Goal: Find specific page/section: Find specific page/section

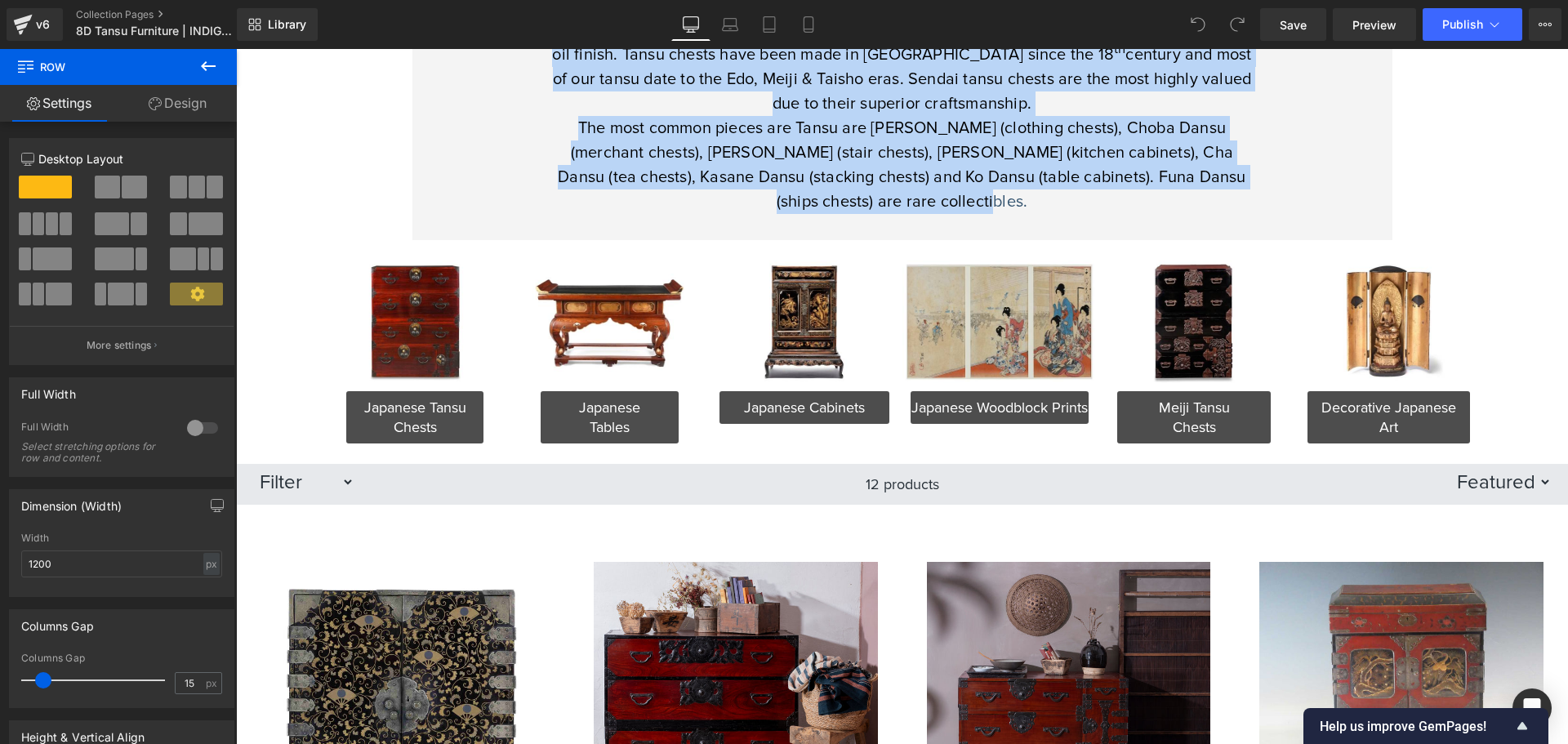
scroll to position [653, 0]
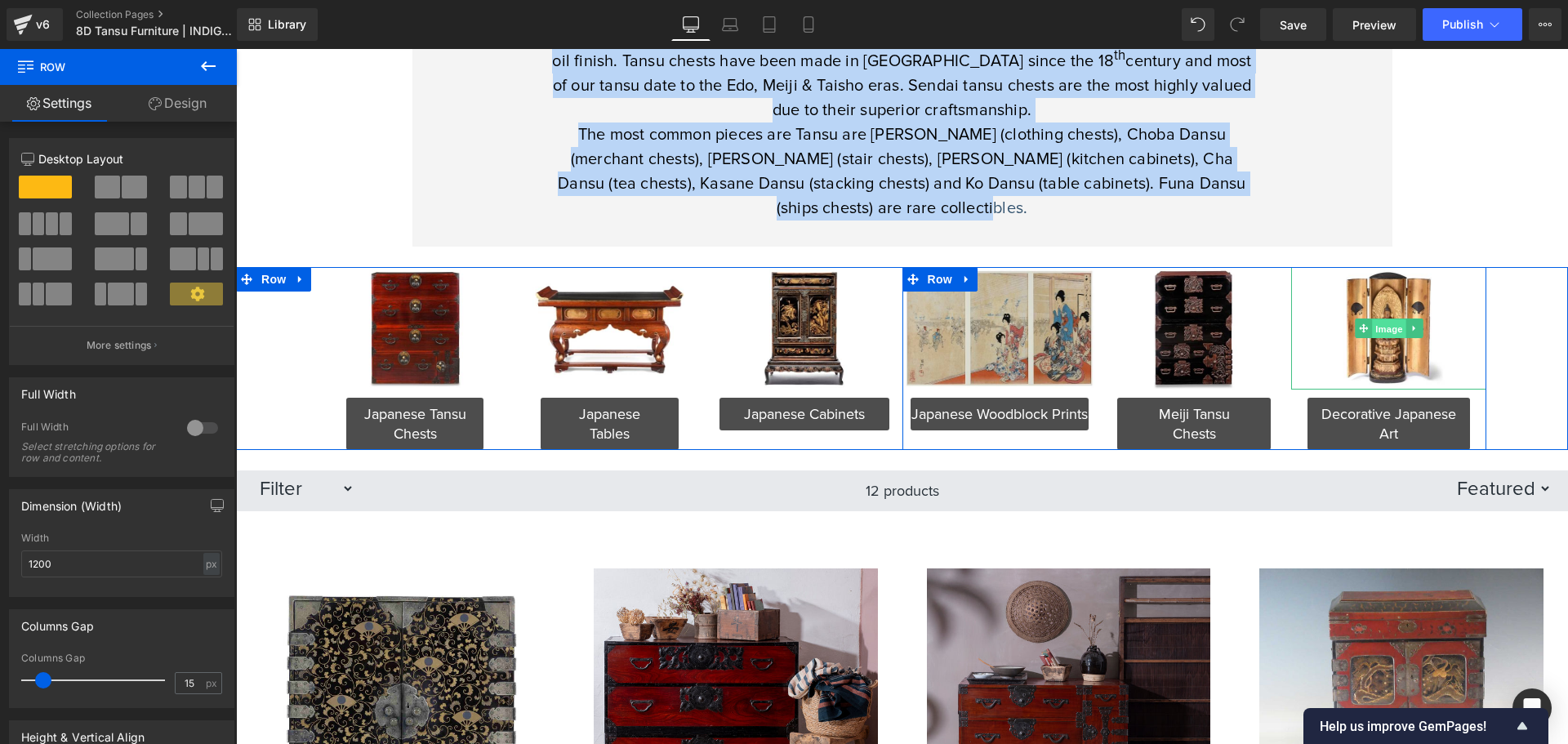
click at [1377, 334] on span "Image" at bounding box center [1388, 329] width 34 height 19
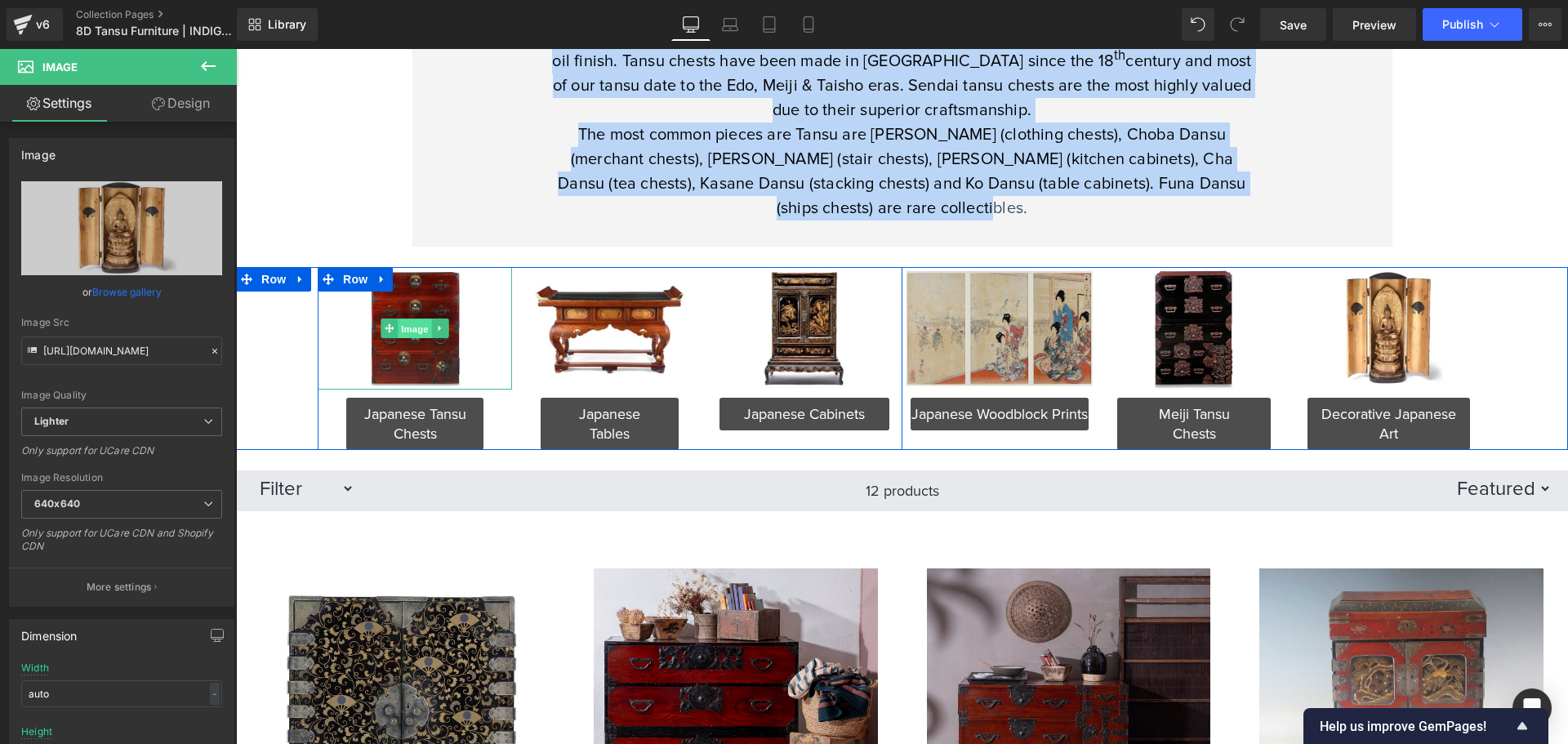
click at [404, 322] on span "Image" at bounding box center [414, 329] width 34 height 19
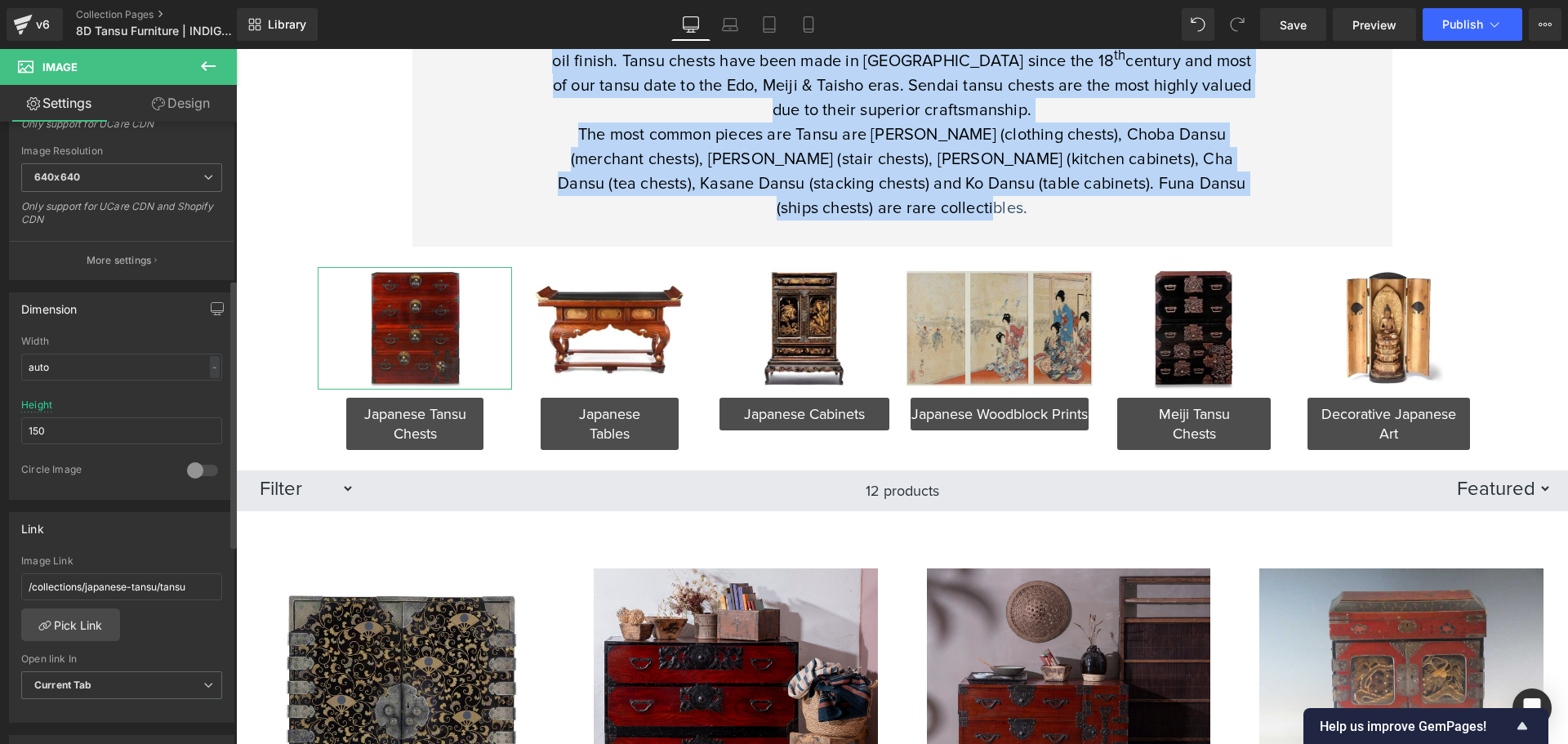
scroll to position [408, 0]
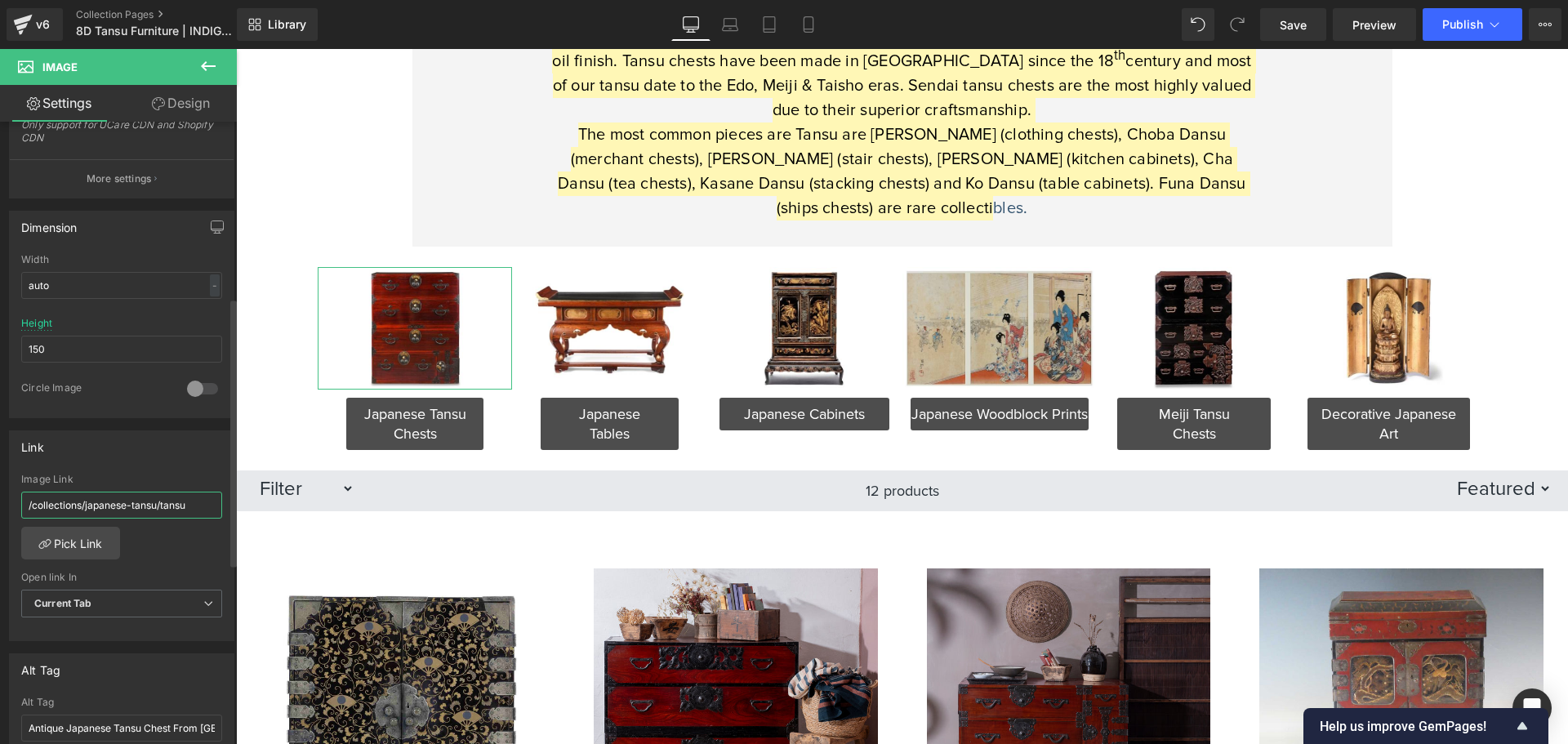
click at [166, 497] on input "/collections/japanese-tansu/tansu" at bounding box center [121, 505] width 201 height 27
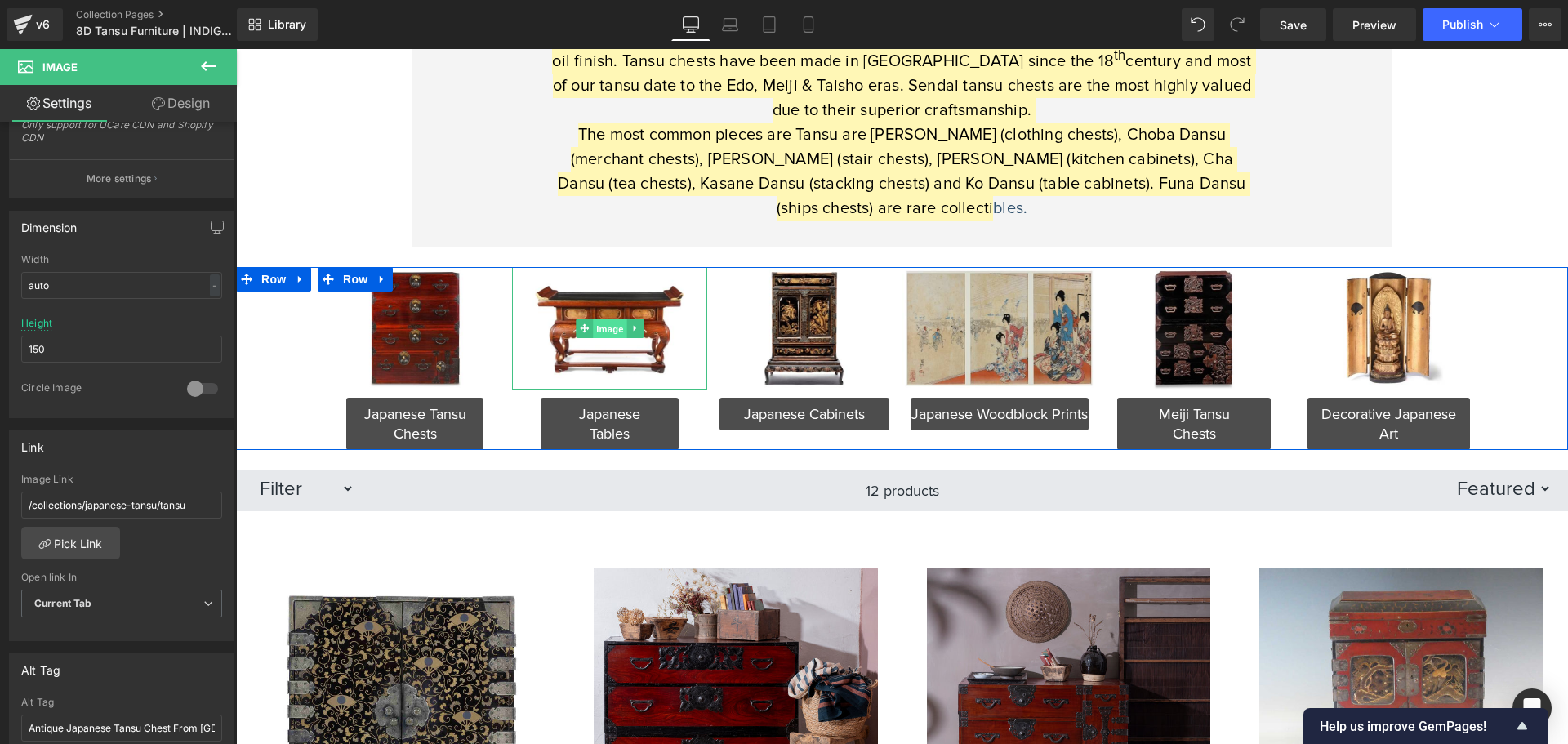
click at [607, 332] on span "Image" at bounding box center [610, 329] width 34 height 19
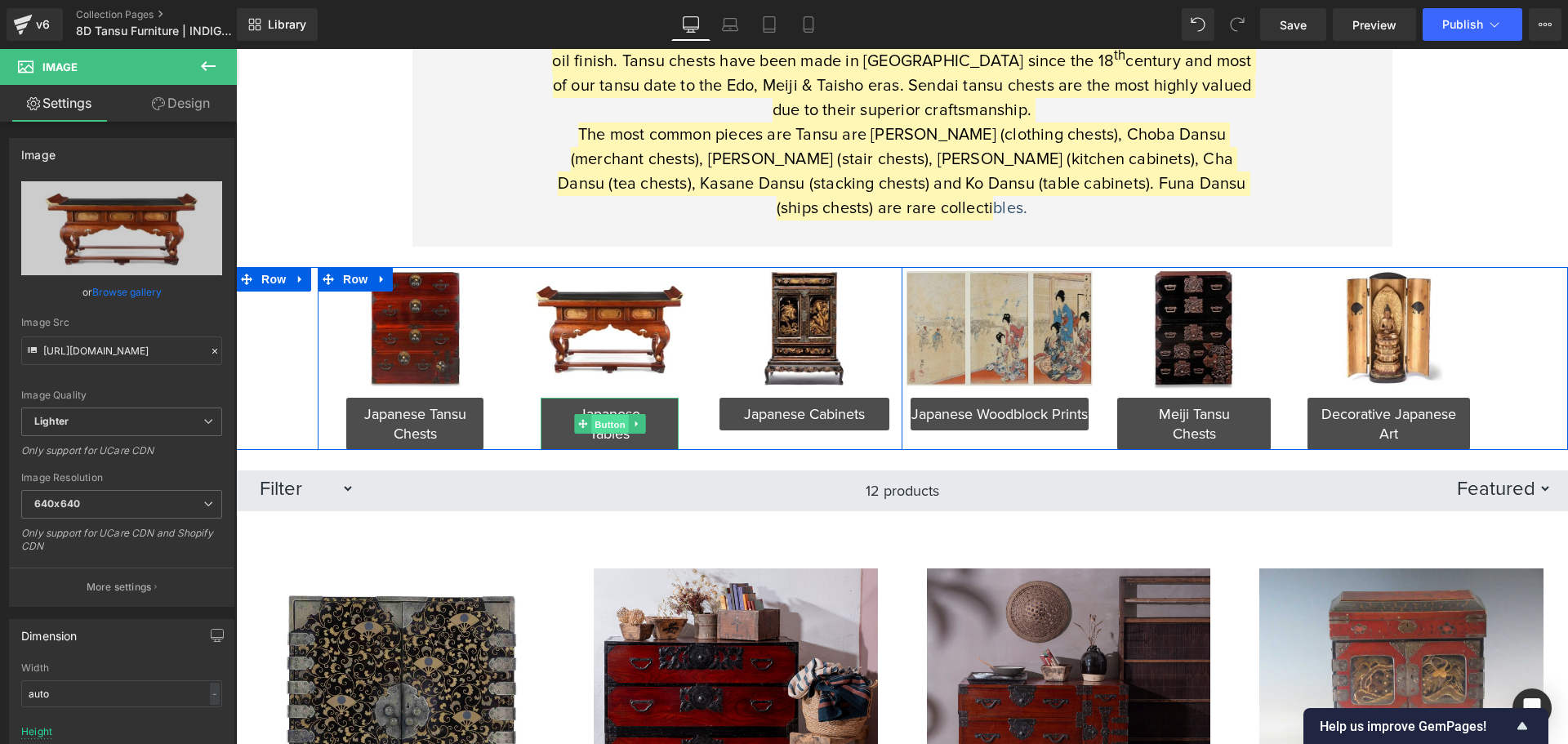
click at [596, 424] on span "Button" at bounding box center [610, 424] width 38 height 19
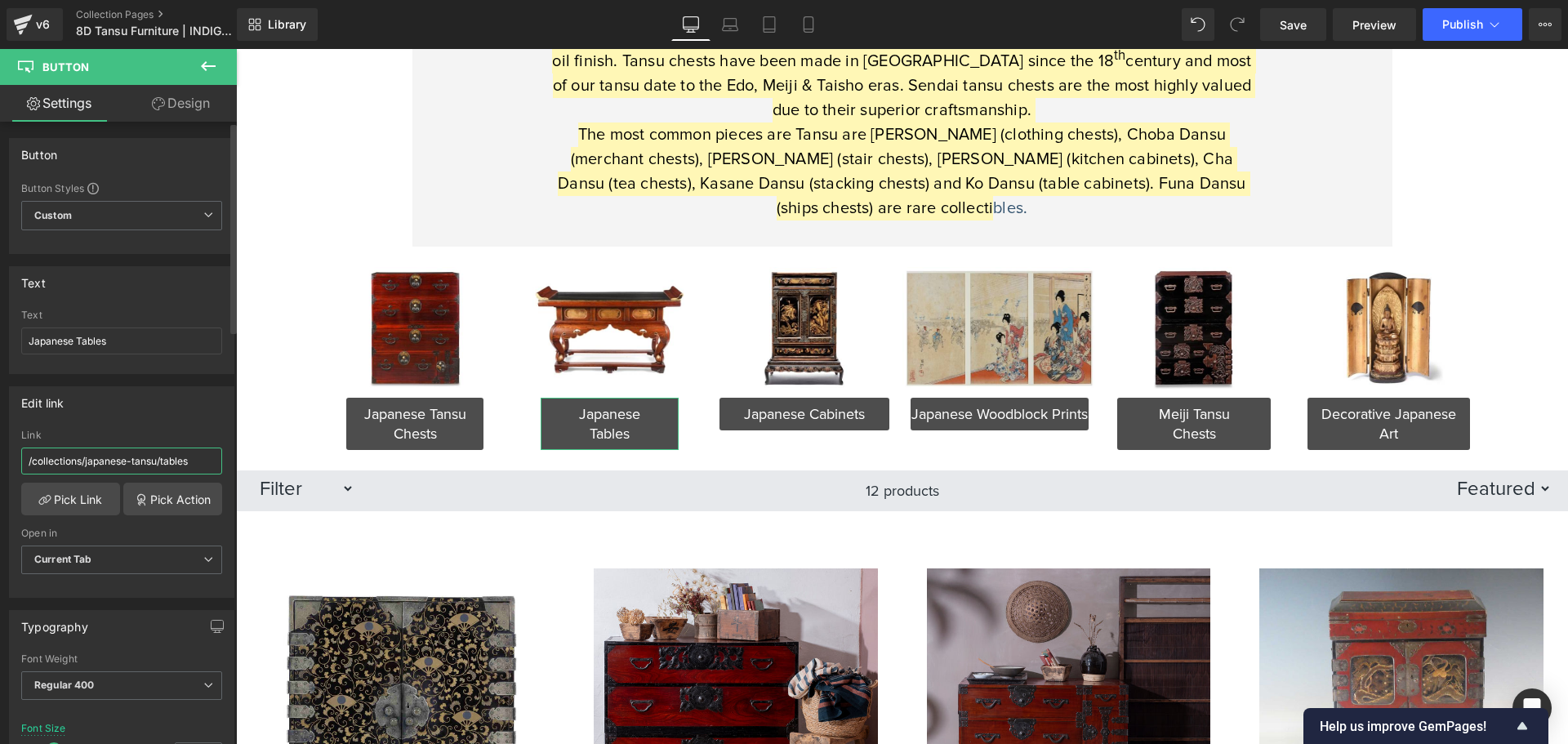
click at [138, 464] on input "/collections/japanese-tansu/tables" at bounding box center [121, 460] width 201 height 27
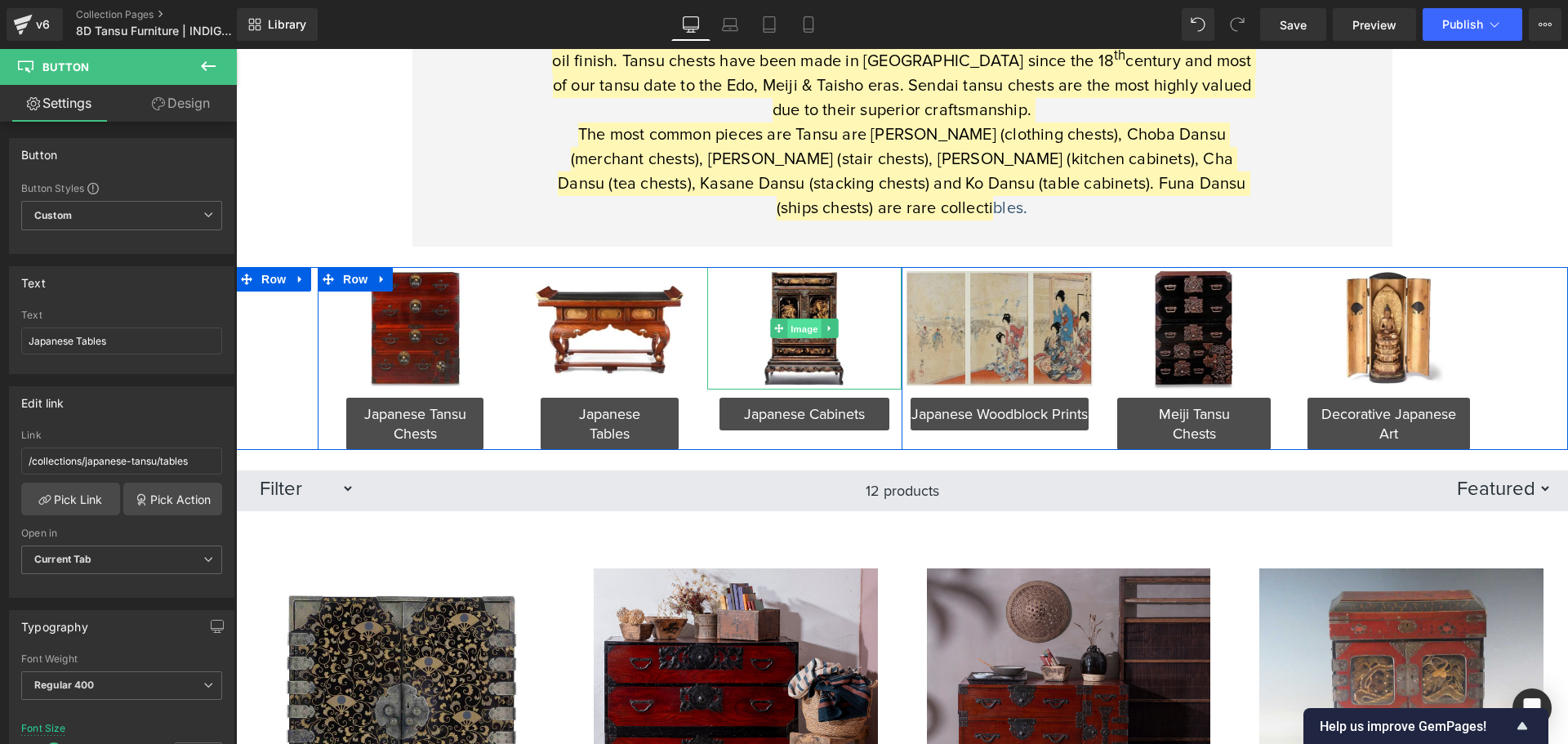
click at [805, 329] on span "Image" at bounding box center [804, 329] width 34 height 19
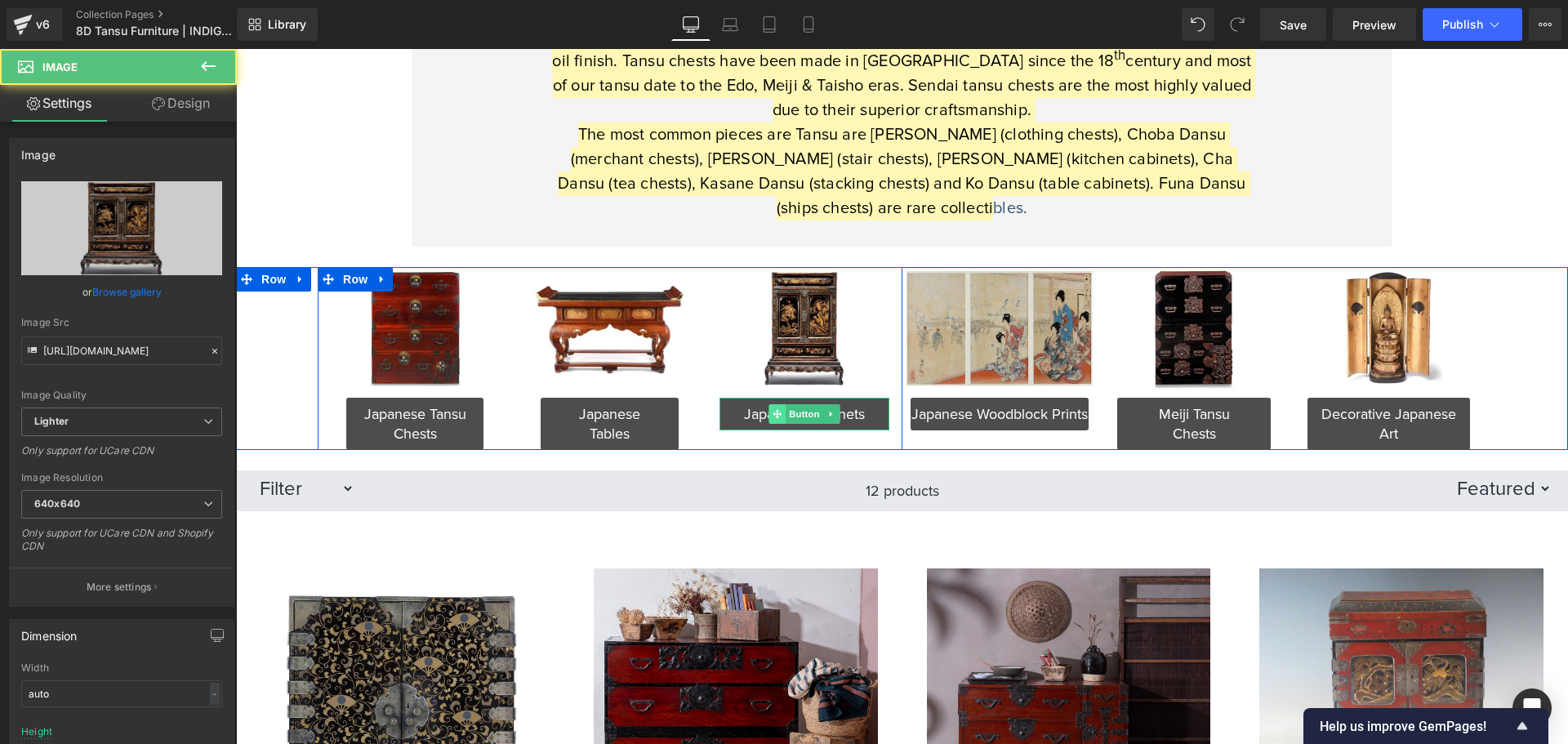
click at [778, 424] on span at bounding box center [778, 414] width 17 height 19
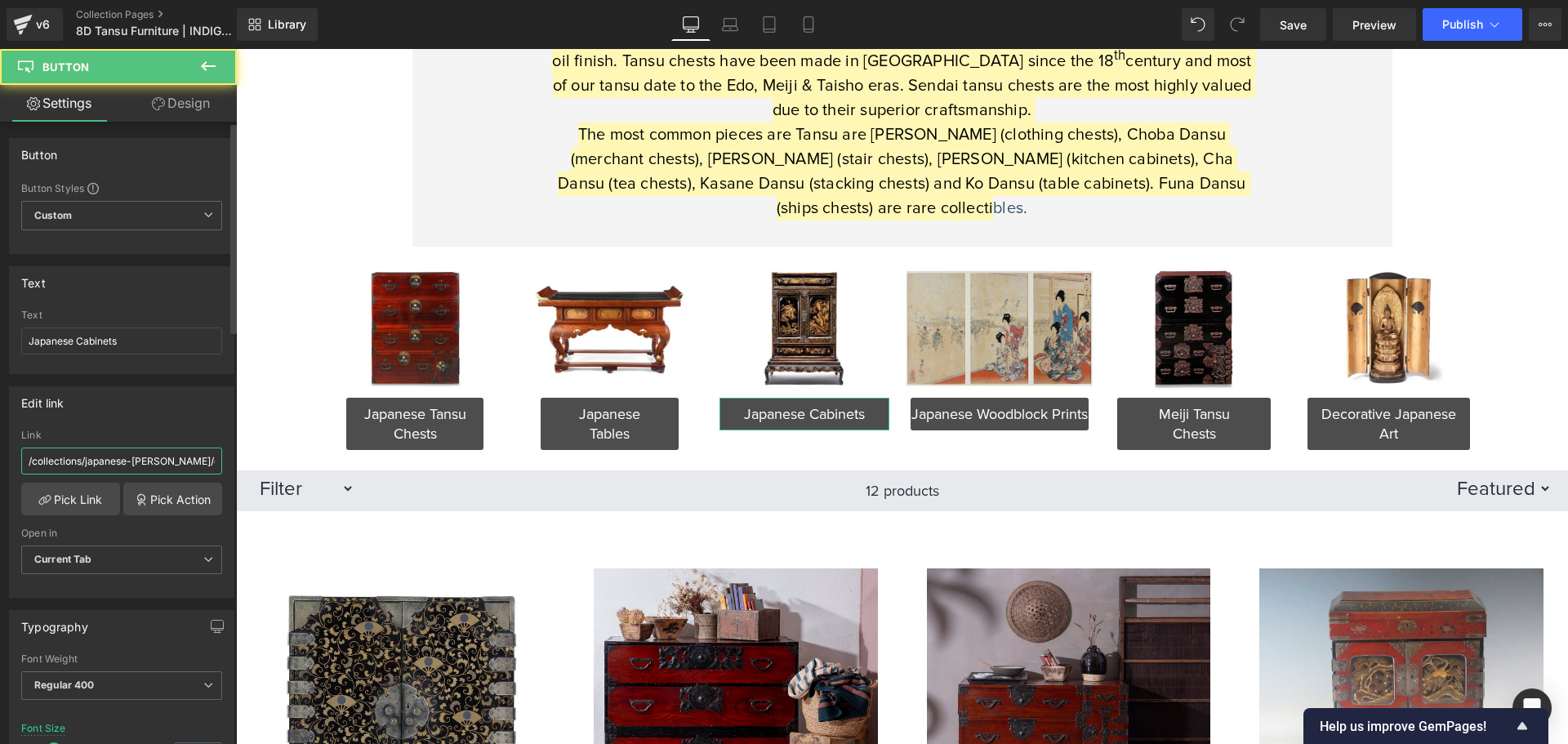
click at [132, 466] on input "/collections/japanese-[PERSON_NAME]/cabinets" at bounding box center [121, 460] width 201 height 27
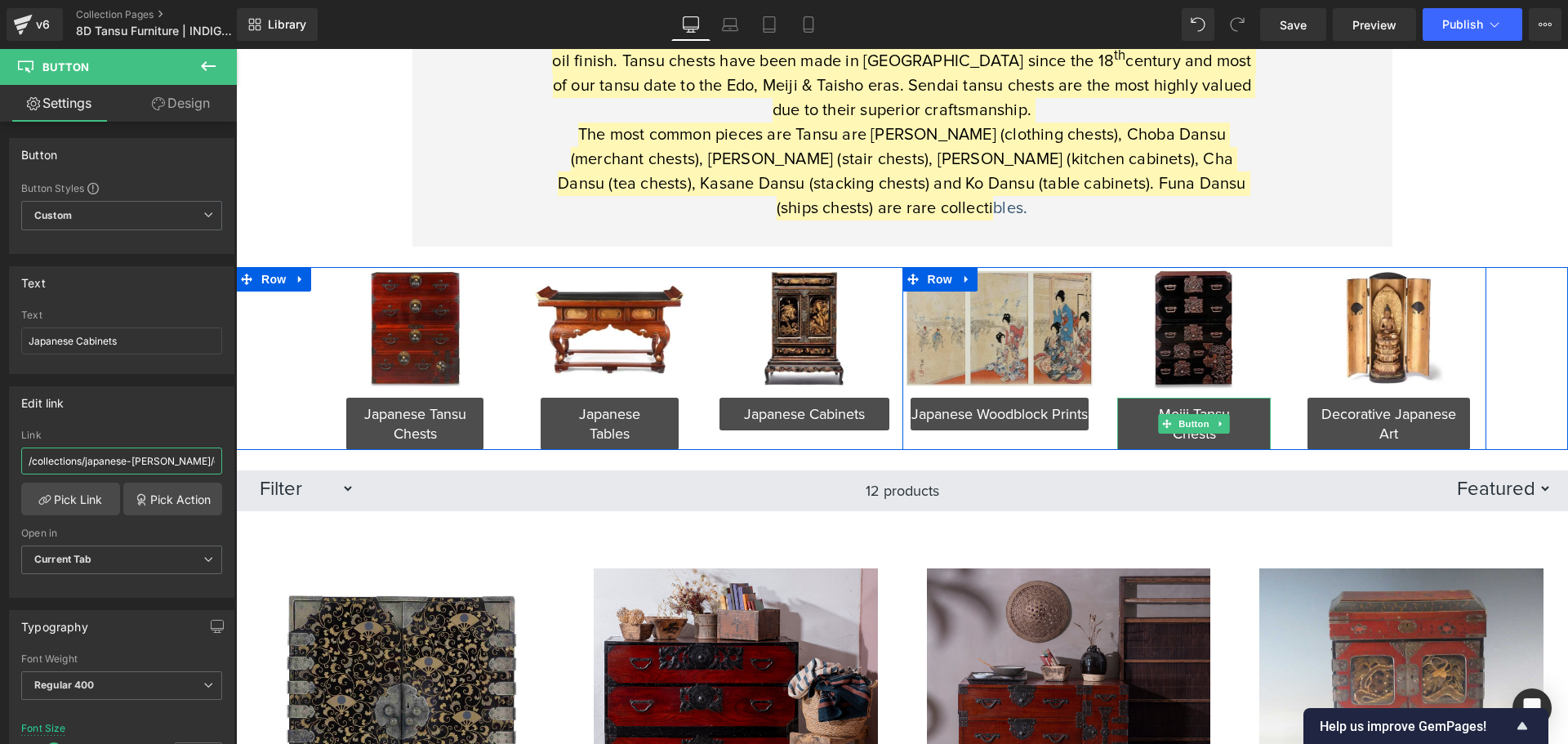
drag, startPoint x: 1180, startPoint y: 427, endPoint x: 975, endPoint y: 447, distance: 206.0
click at [1180, 427] on span "Button" at bounding box center [1194, 424] width 38 height 19
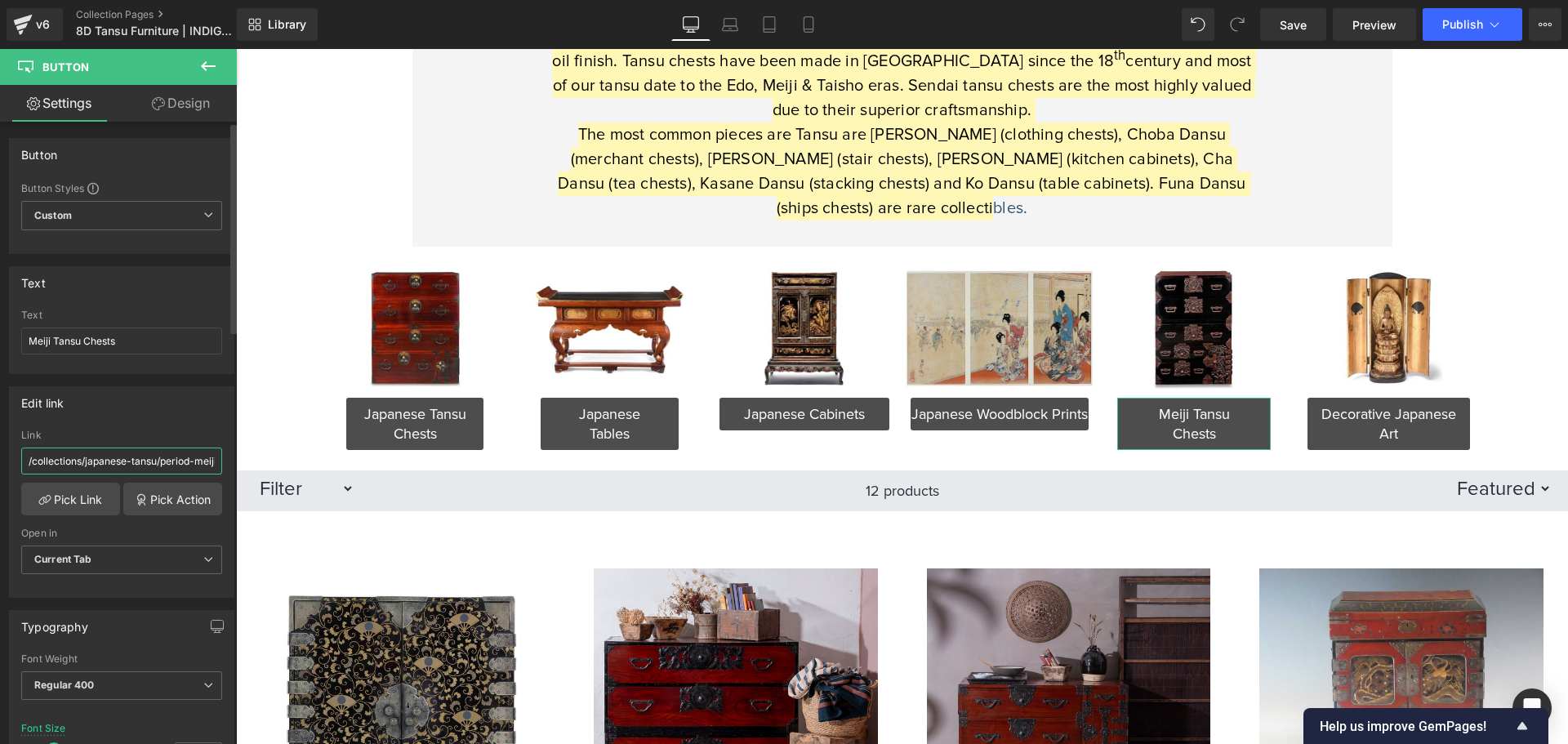
drag, startPoint x: 158, startPoint y: 464, endPoint x: 154, endPoint y: 294, distance: 170.0
click at [158, 464] on input "/collections/japanese-tansu/period-meiji" at bounding box center [121, 460] width 201 height 27
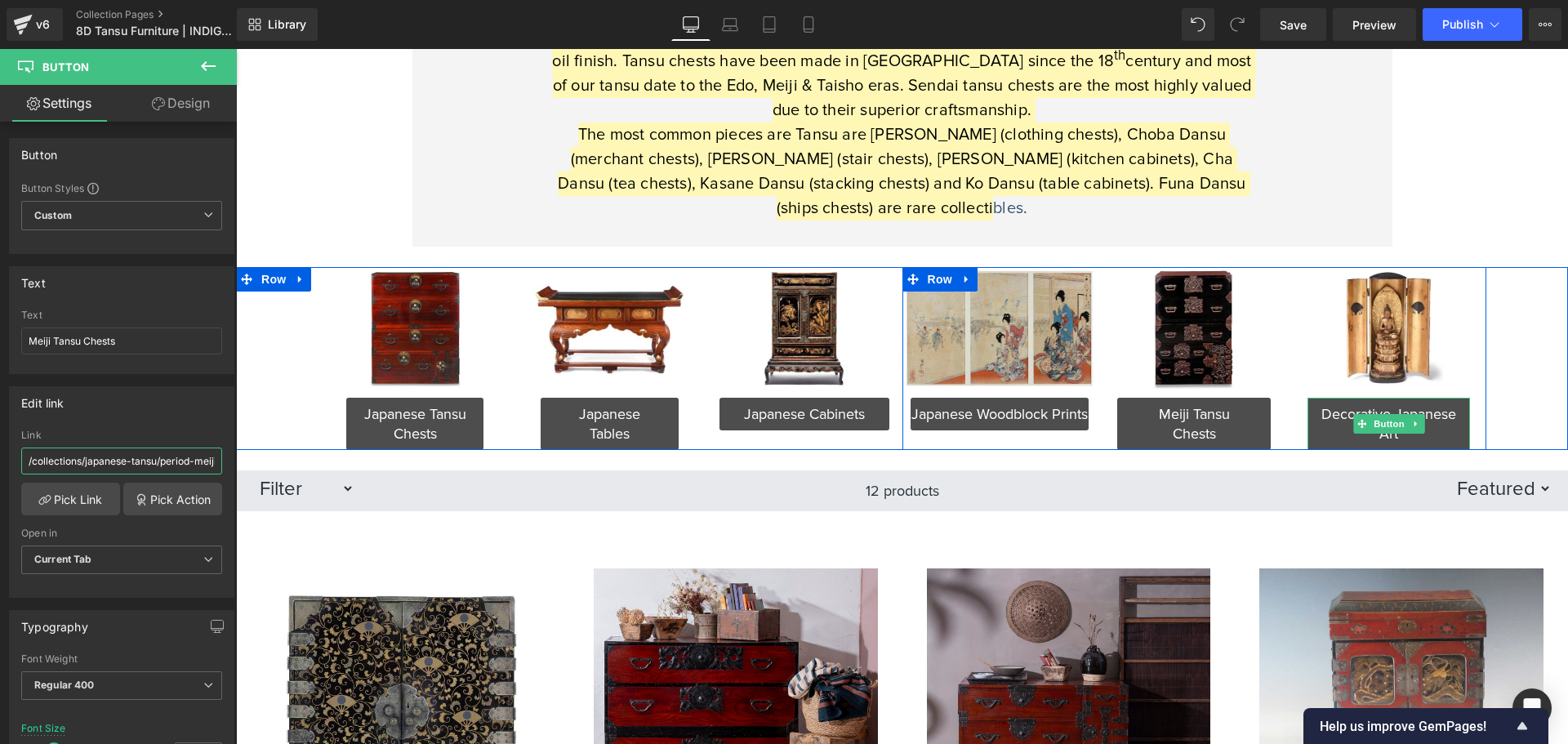
drag, startPoint x: 1371, startPoint y: 424, endPoint x: 408, endPoint y: 57, distance: 1030.6
click at [1371, 424] on span "Button" at bounding box center [1388, 424] width 38 height 19
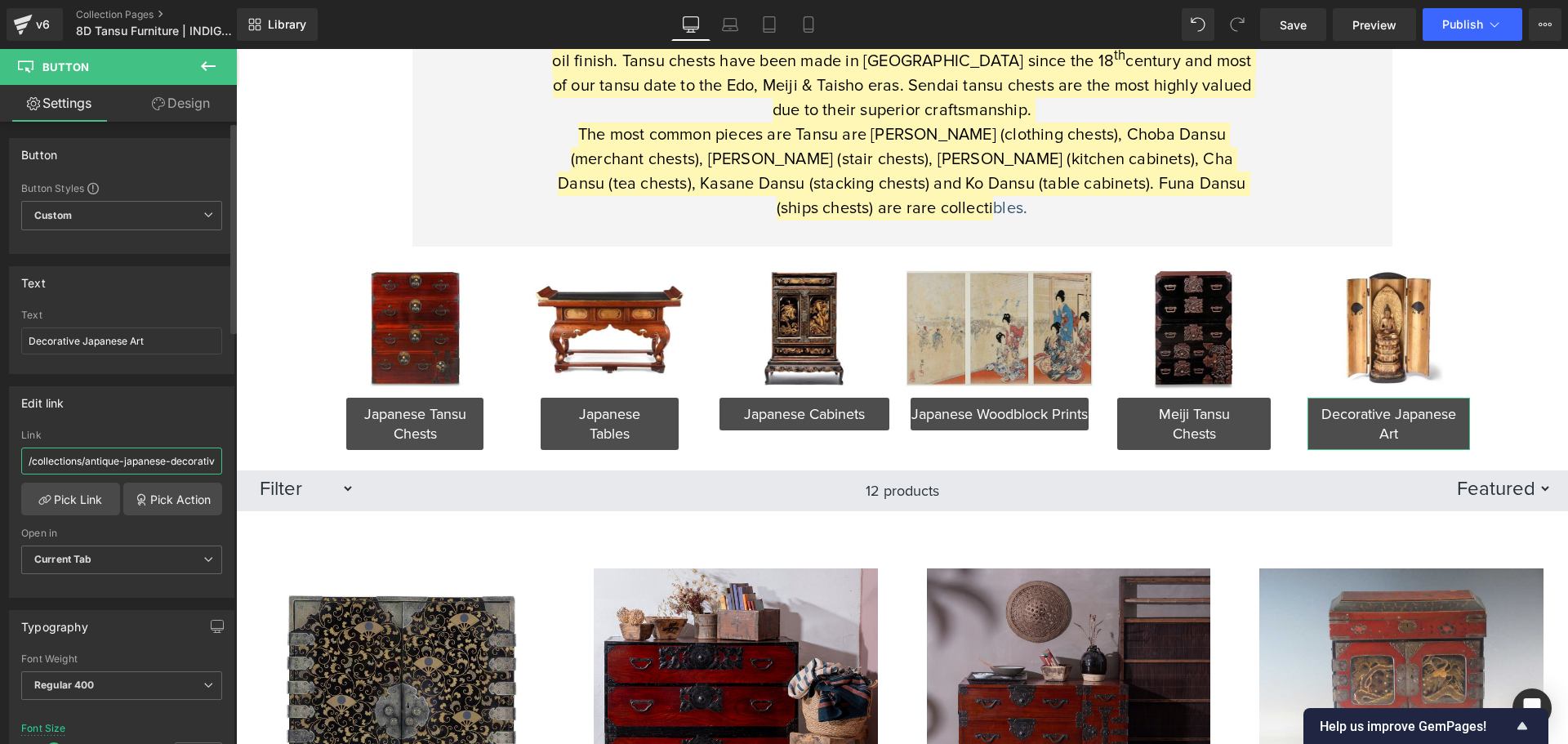
click at [115, 460] on input "/collections/antique-japanese-decorative-art" at bounding box center [121, 460] width 201 height 27
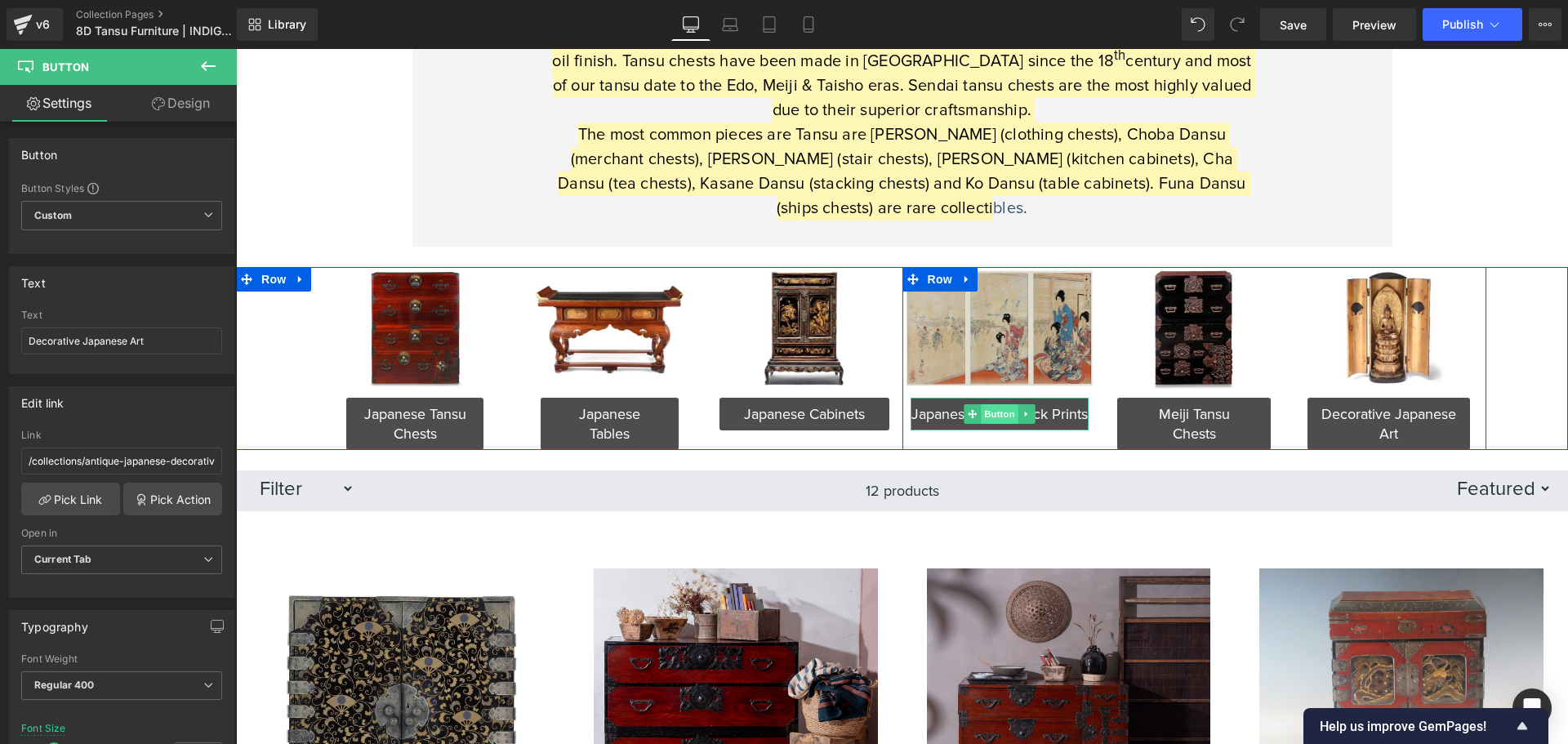
click at [989, 419] on span "Button" at bounding box center [999, 414] width 38 height 19
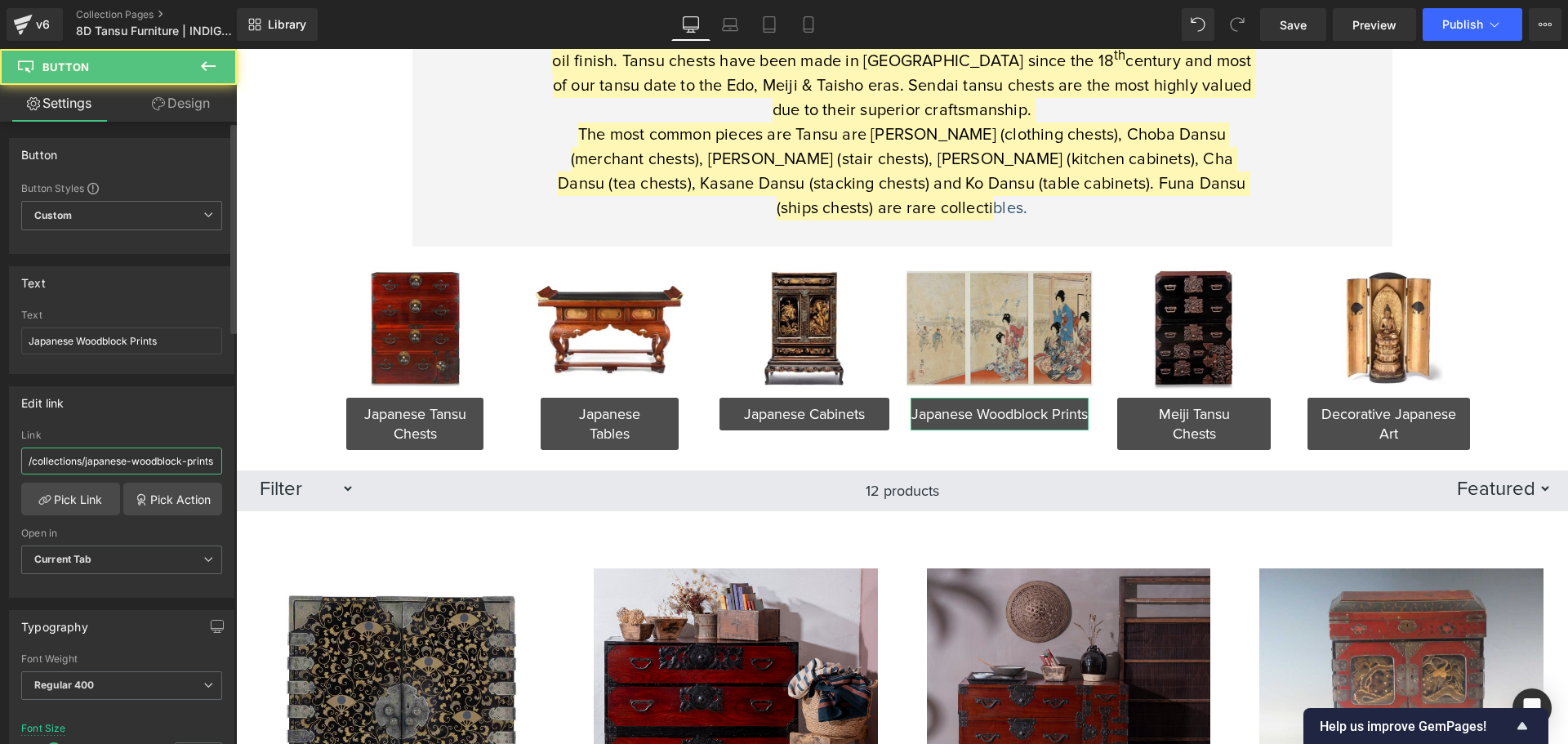
click at [120, 468] on input "/collections/japanese-woodblock-prints" at bounding box center [121, 460] width 201 height 27
click at [157, 9] on link "Collection Pages" at bounding box center [170, 15] width 188 height 13
